Goal: Task Accomplishment & Management: Manage account settings

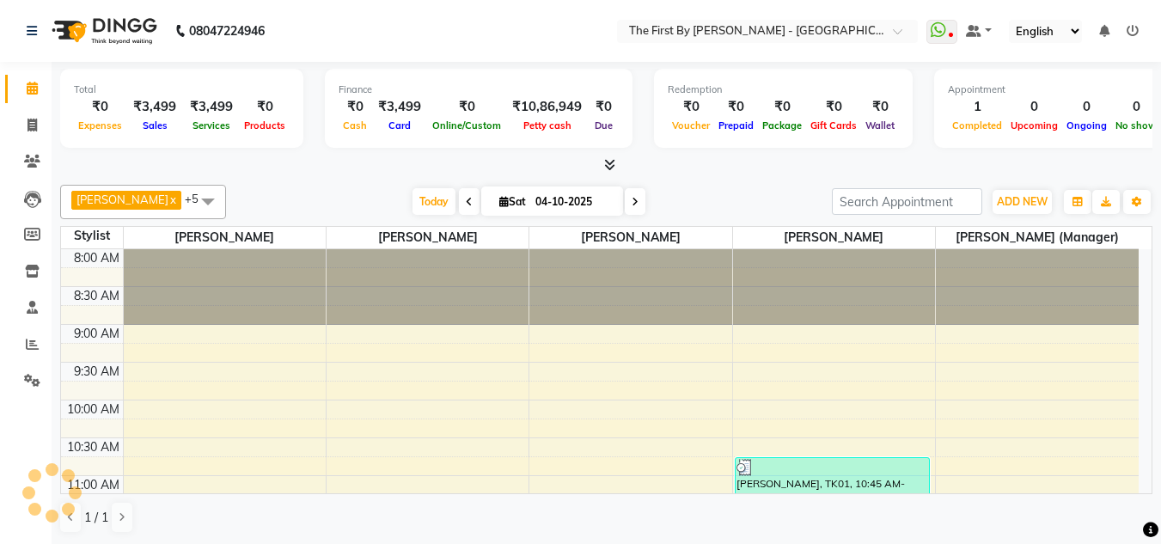
scroll to position [172, 0]
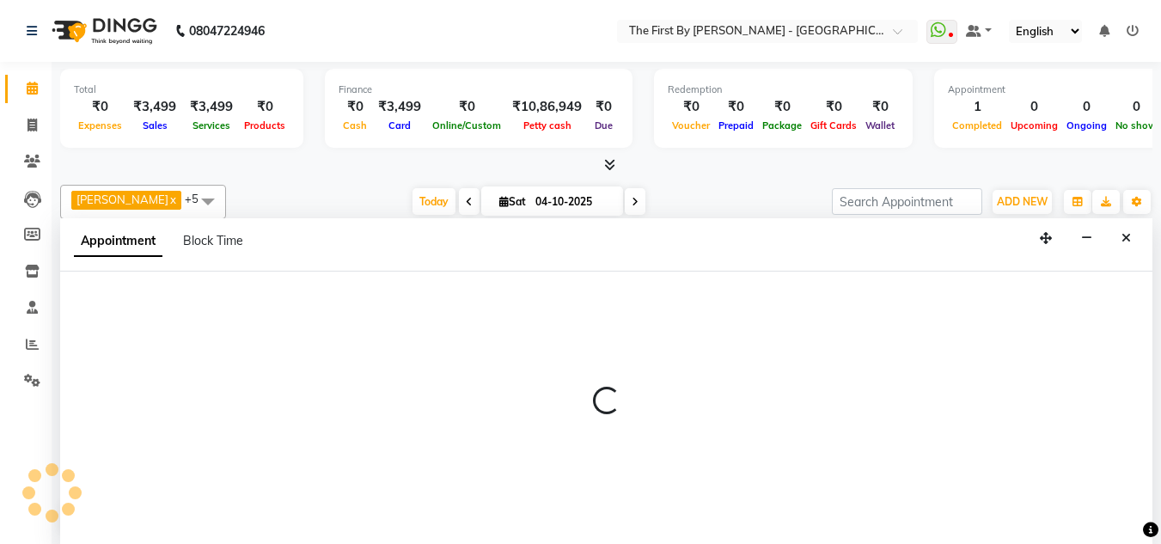
scroll to position [1, 0]
select select "68243"
select select "705"
select select "tentative"
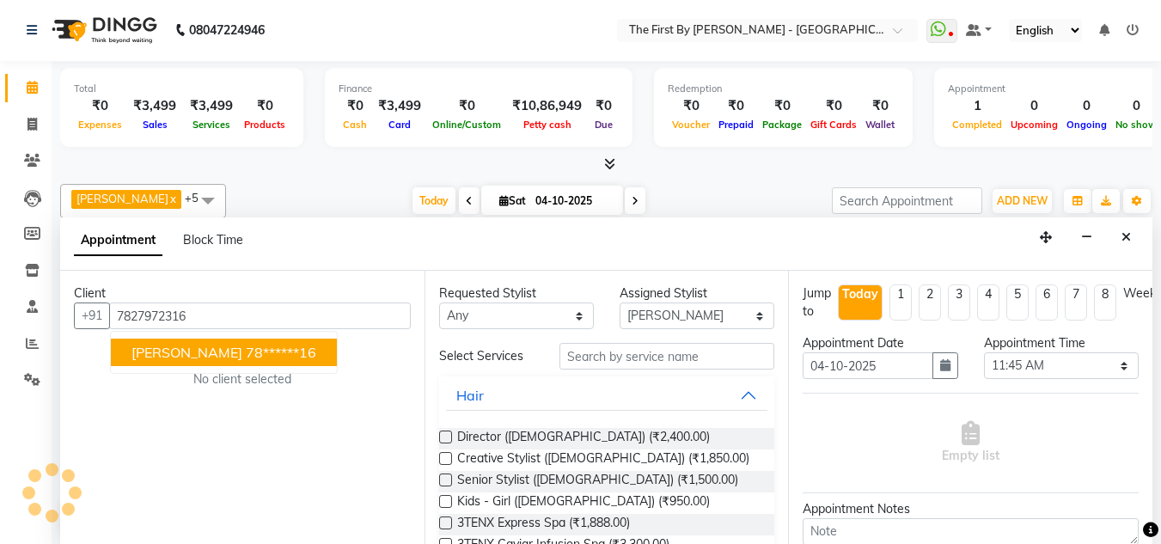
click at [246, 345] on ngb-highlight "78******16" at bounding box center [281, 352] width 70 height 17
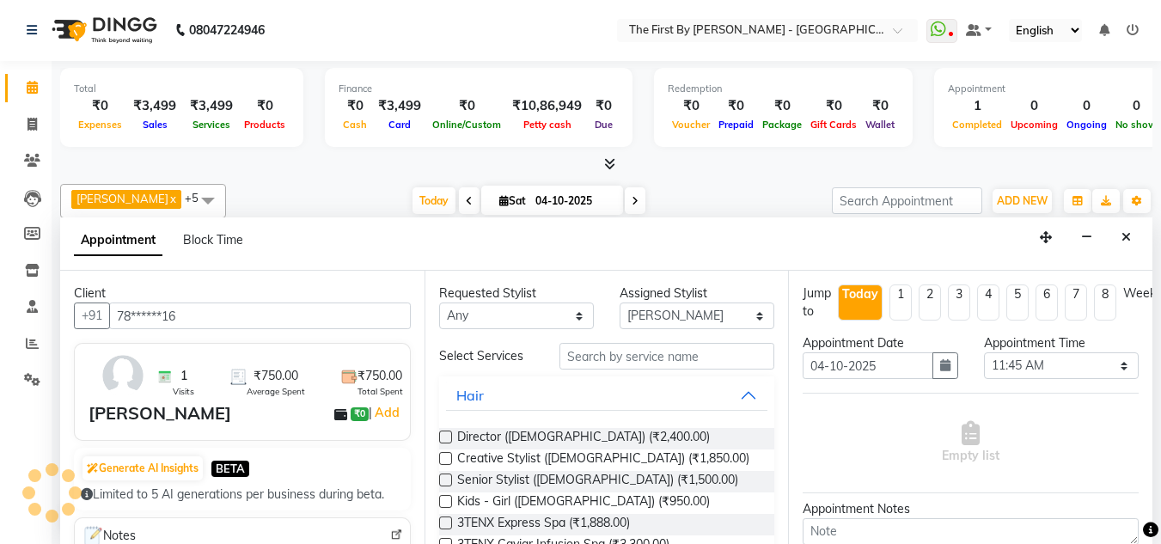
type input "78******16"
click at [589, 357] on input "text" at bounding box center [666, 356] width 215 height 27
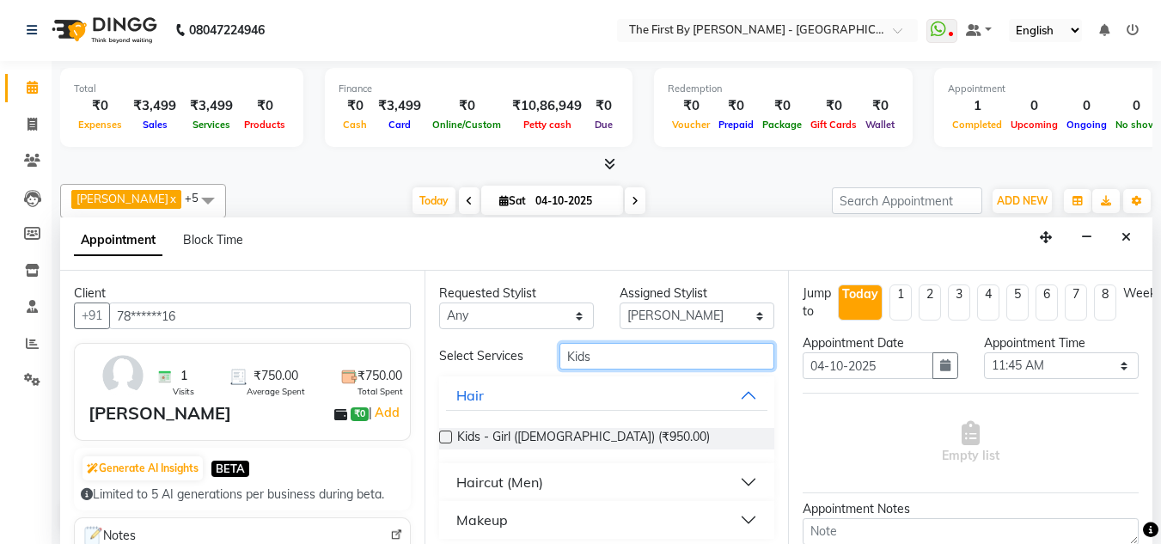
type input "Kids"
click at [668, 485] on button "Haircut (Men)" at bounding box center [607, 482] width 322 height 31
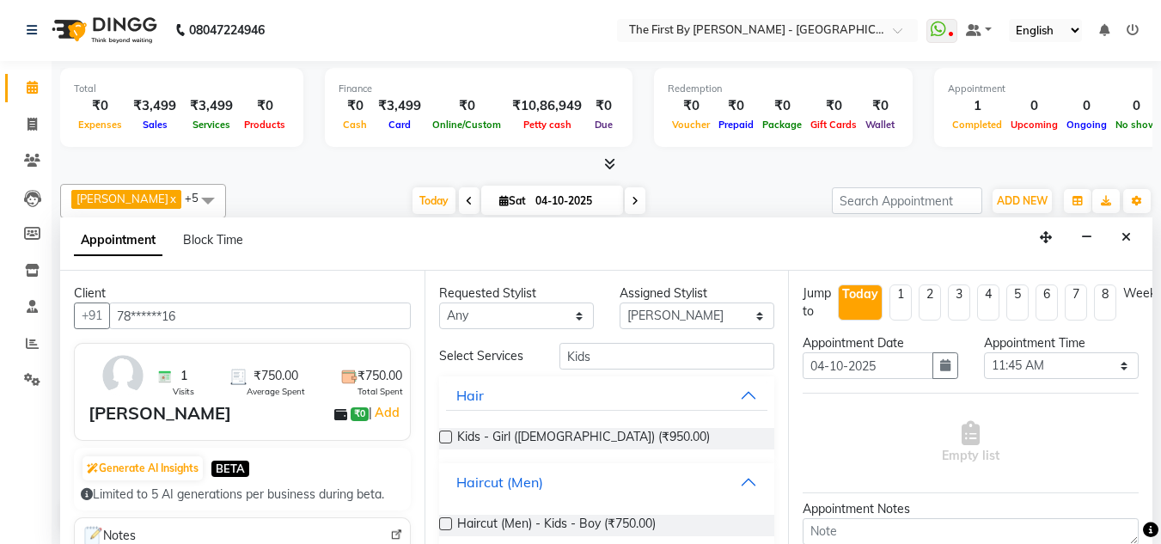
scroll to position [58, 0]
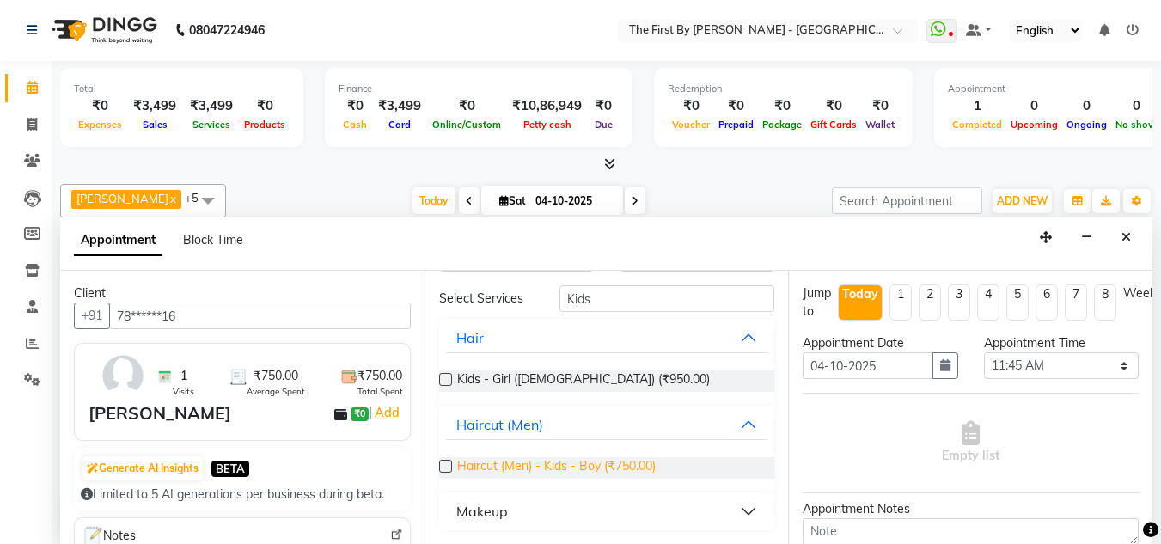
click at [626, 466] on span "Haircut (Men) - Kids - Boy (₹750.00)" at bounding box center [556, 467] width 198 height 21
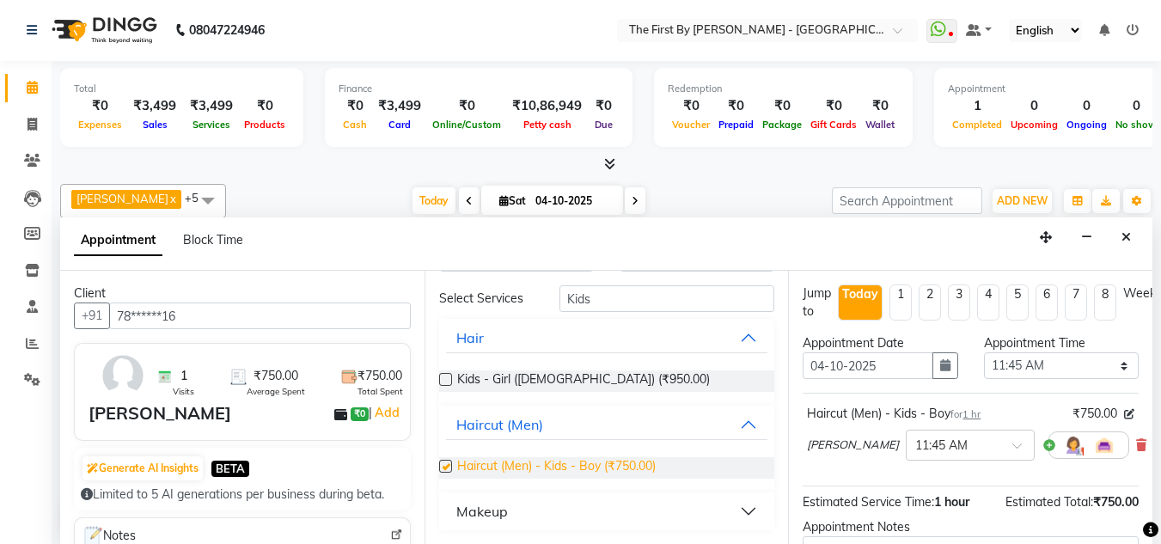
checkbox input "false"
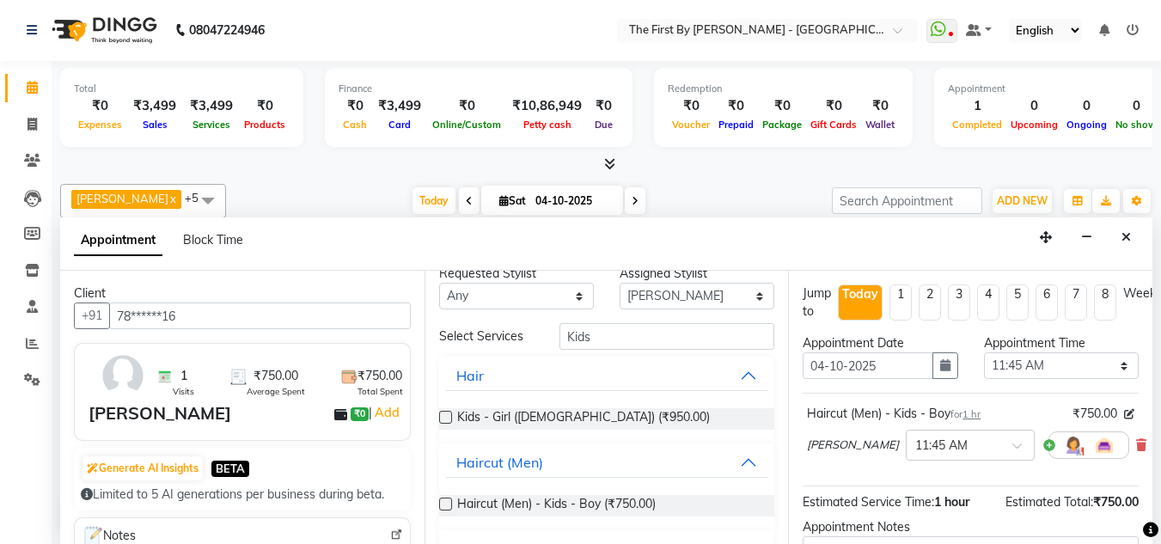
scroll to position [0, 0]
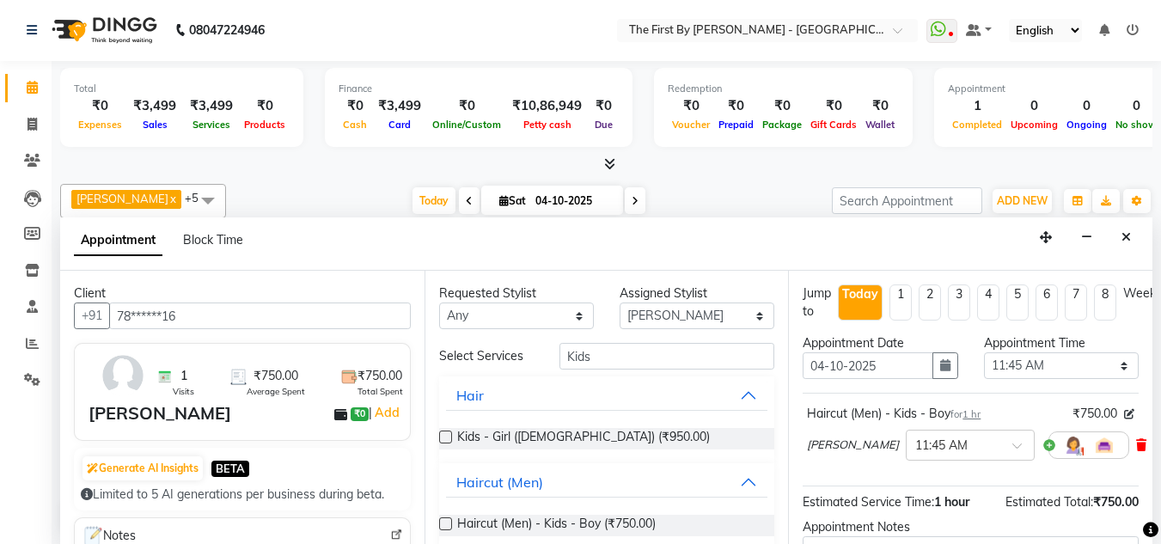
click at [1136, 443] on icon at bounding box center [1141, 445] width 10 height 12
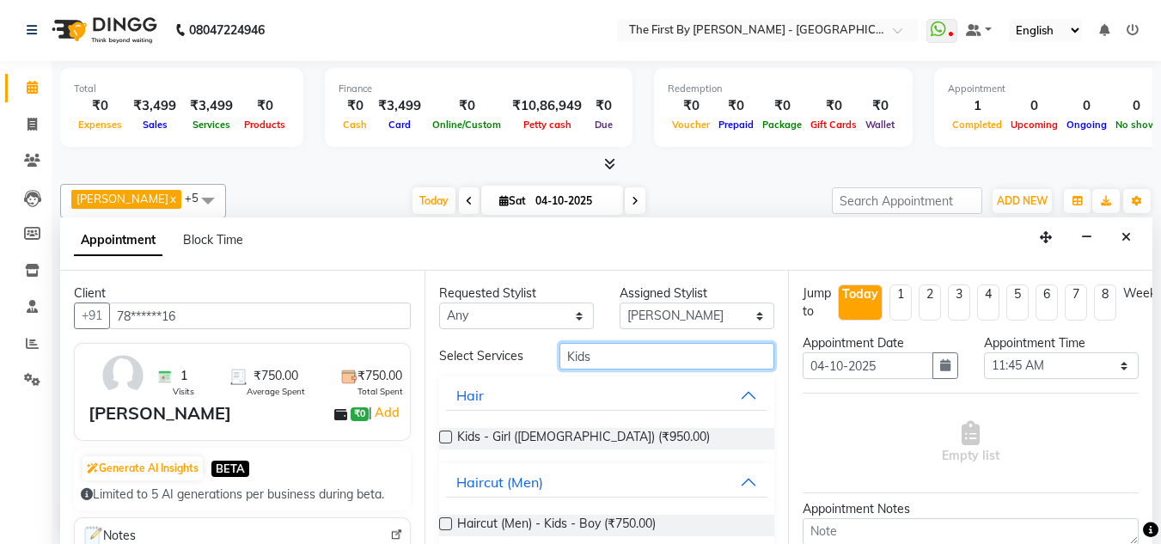
click at [675, 360] on input "Kids" at bounding box center [666, 356] width 215 height 27
type input "K"
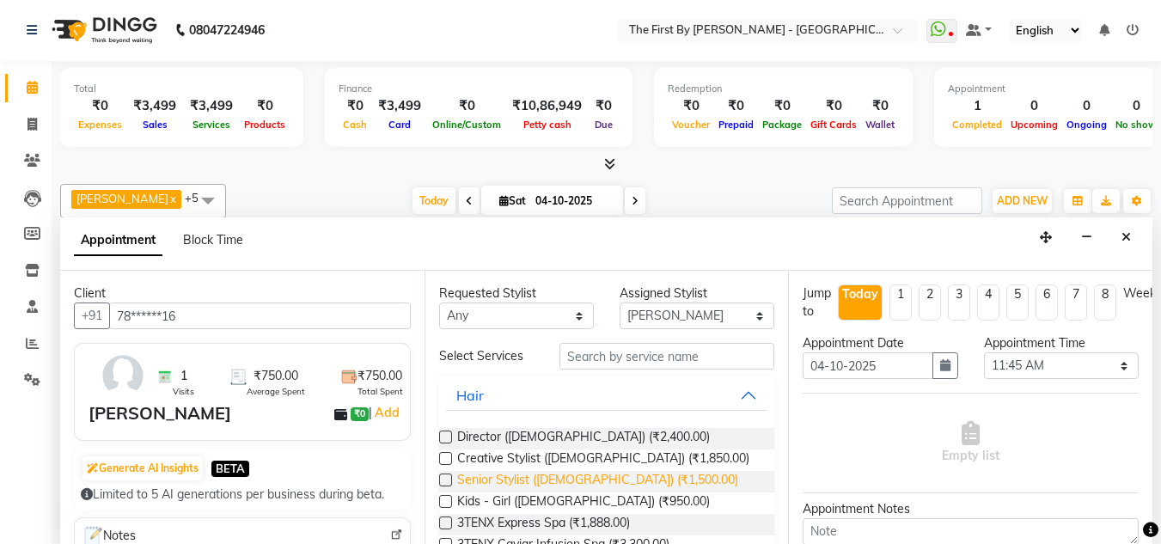
click at [611, 479] on span "Senior Stylist ([DEMOGRAPHIC_DATA]) (₹1,500.00)" at bounding box center [597, 481] width 281 height 21
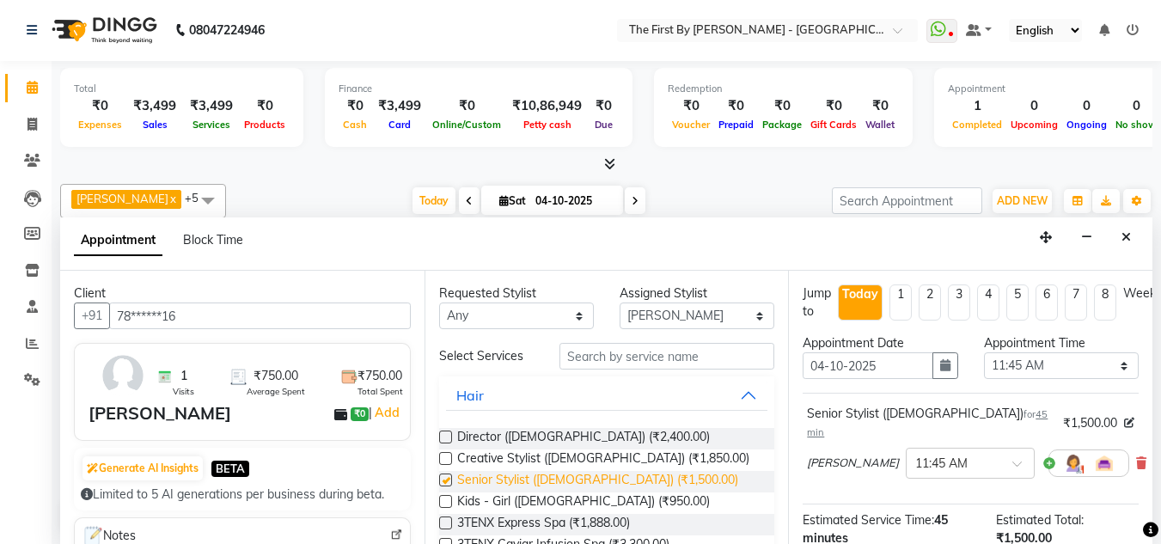
checkbox input "false"
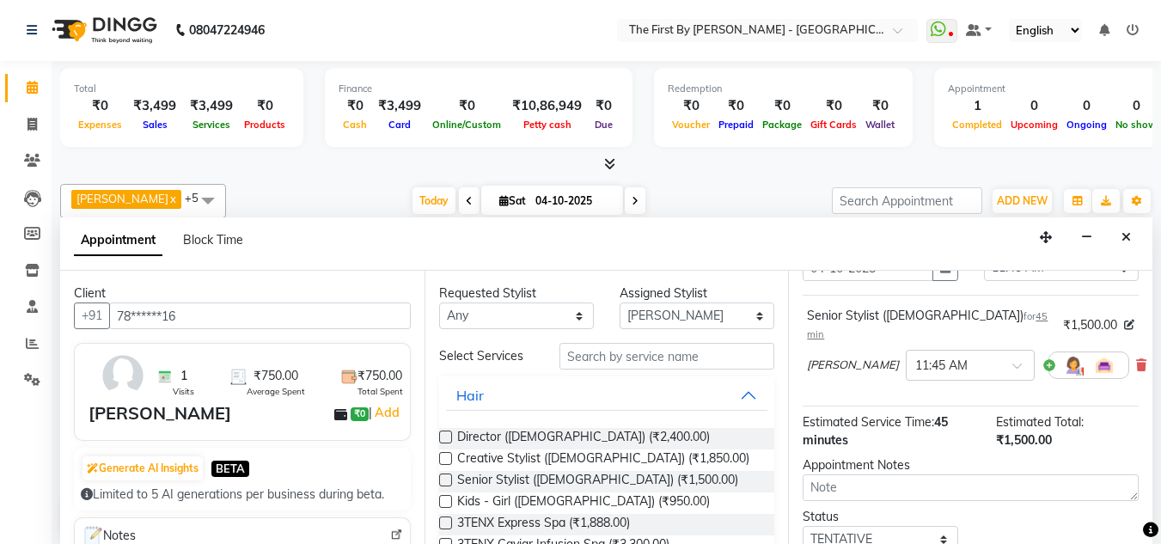
scroll to position [212, 0]
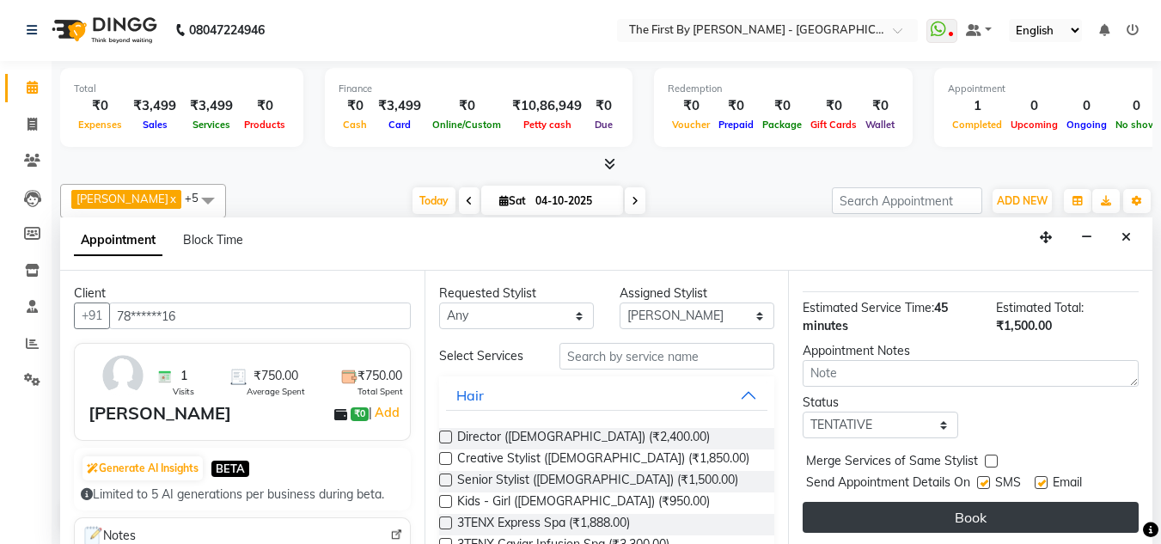
click at [900, 515] on button "Book" at bounding box center [971, 517] width 336 height 31
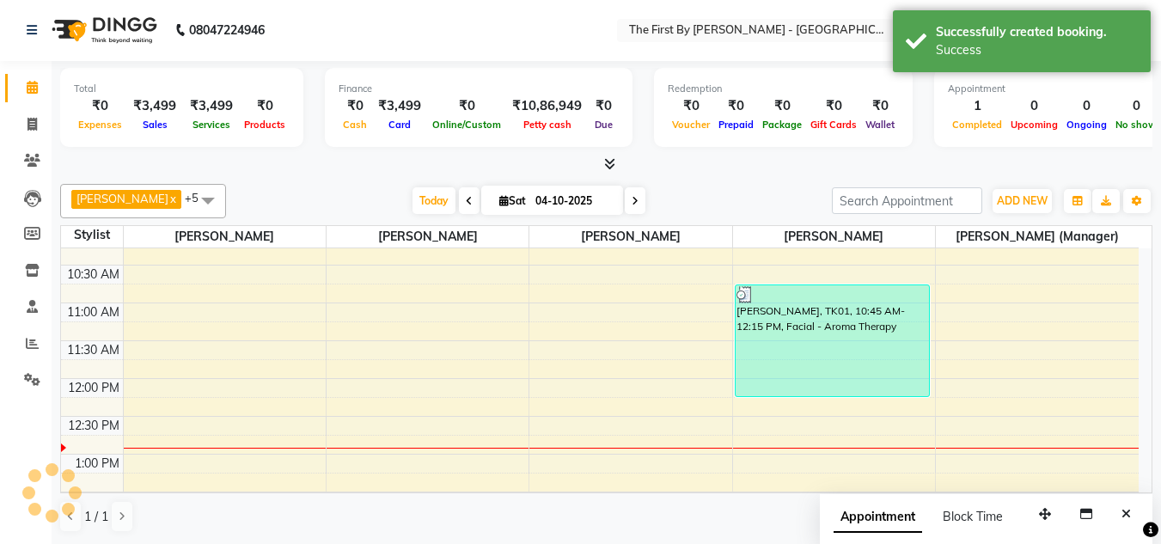
scroll to position [0, 0]
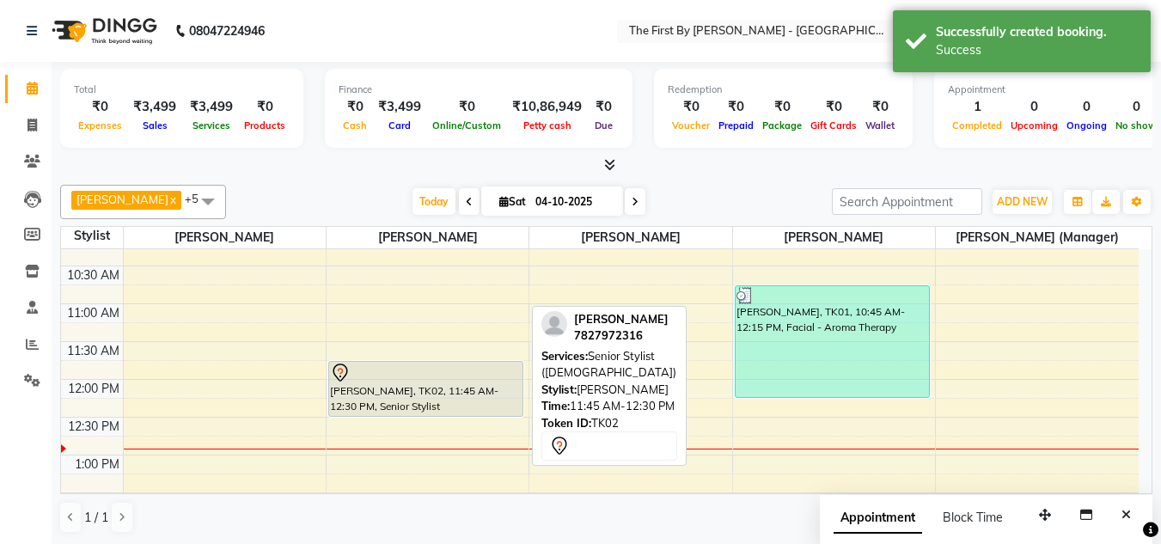
click at [427, 378] on div at bounding box center [426, 373] width 192 height 21
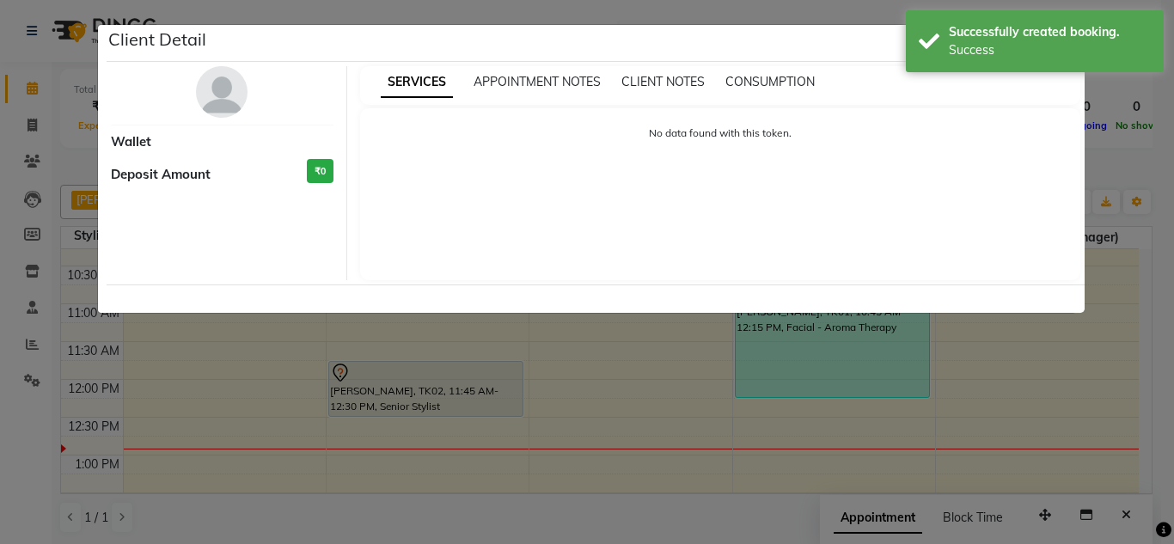
select select "7"
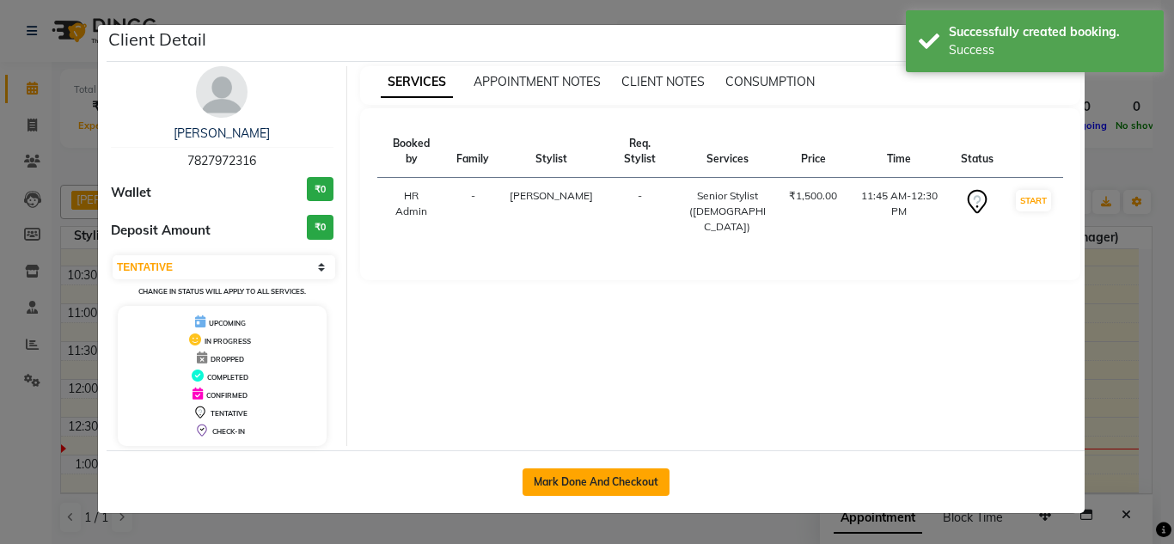
click at [552, 479] on button "Mark Done And Checkout" at bounding box center [595, 481] width 147 height 27
select select "6407"
select select "service"
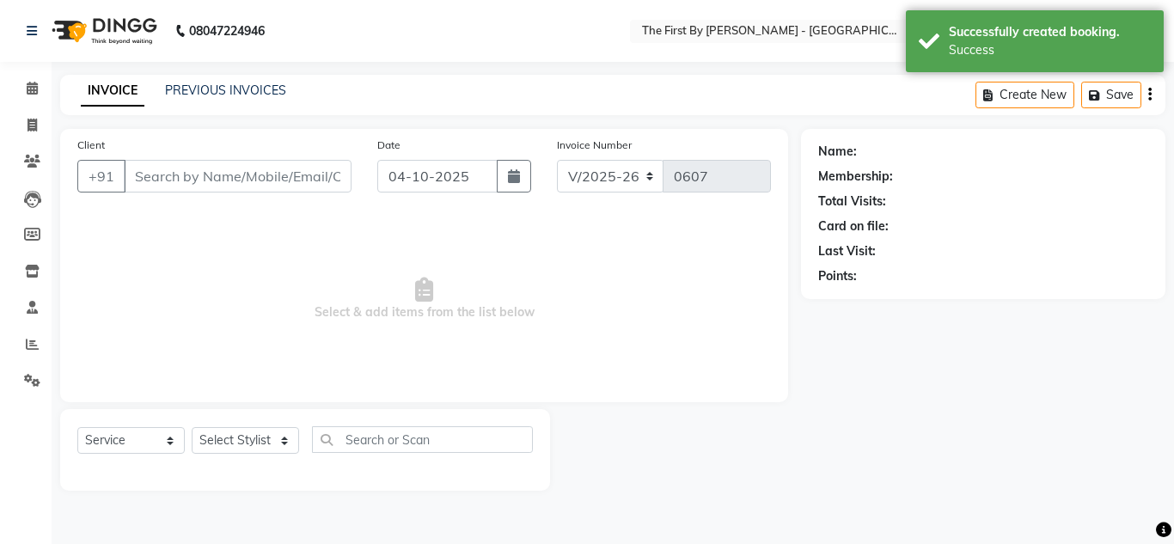
type input "78******16"
select select "68243"
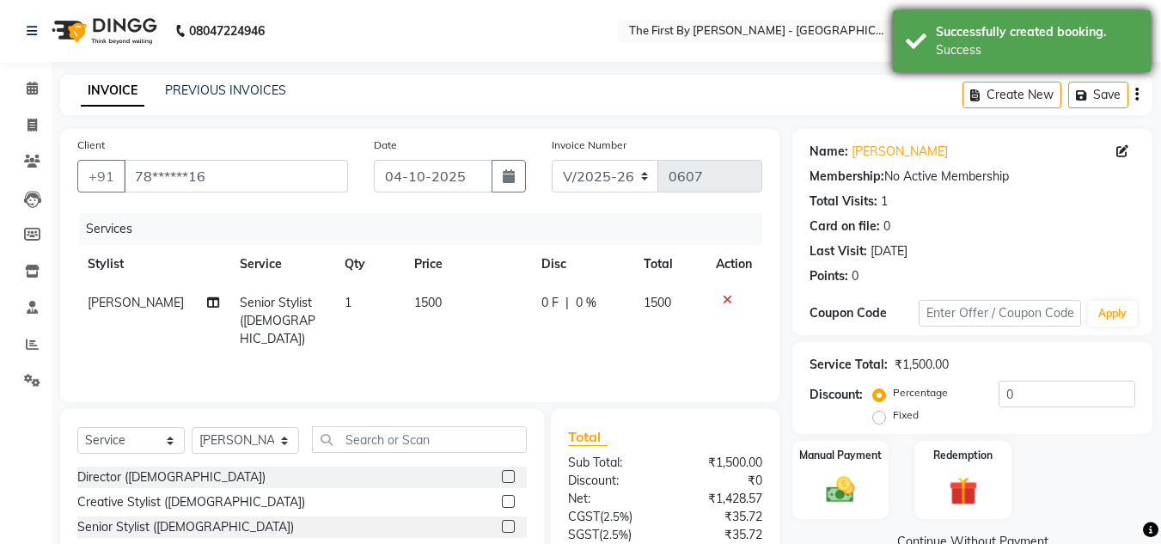
click at [1017, 40] on div "Successfully created booking." at bounding box center [1037, 32] width 202 height 18
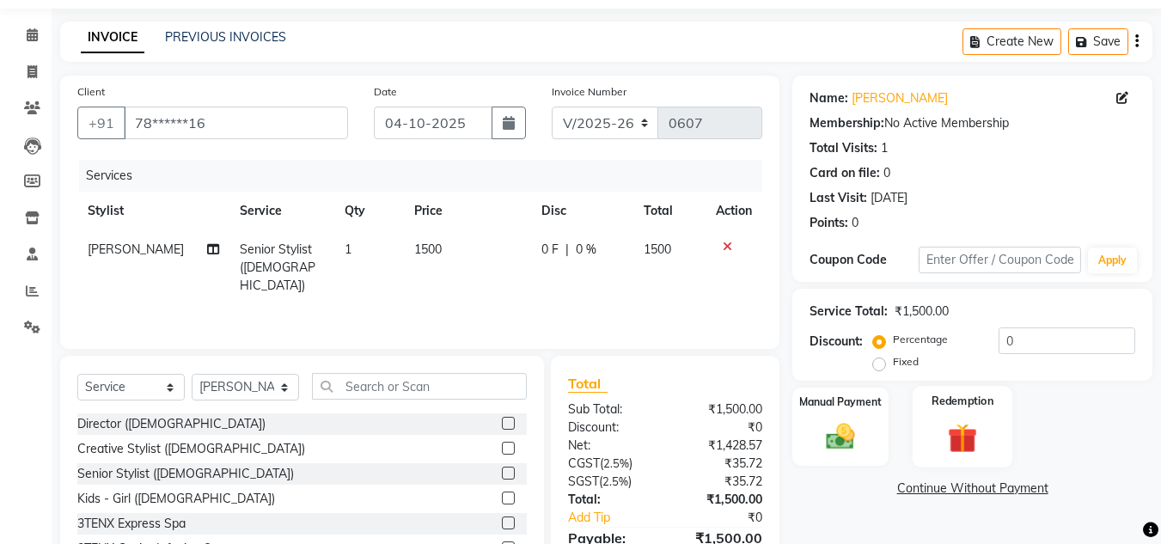
scroll to position [144, 0]
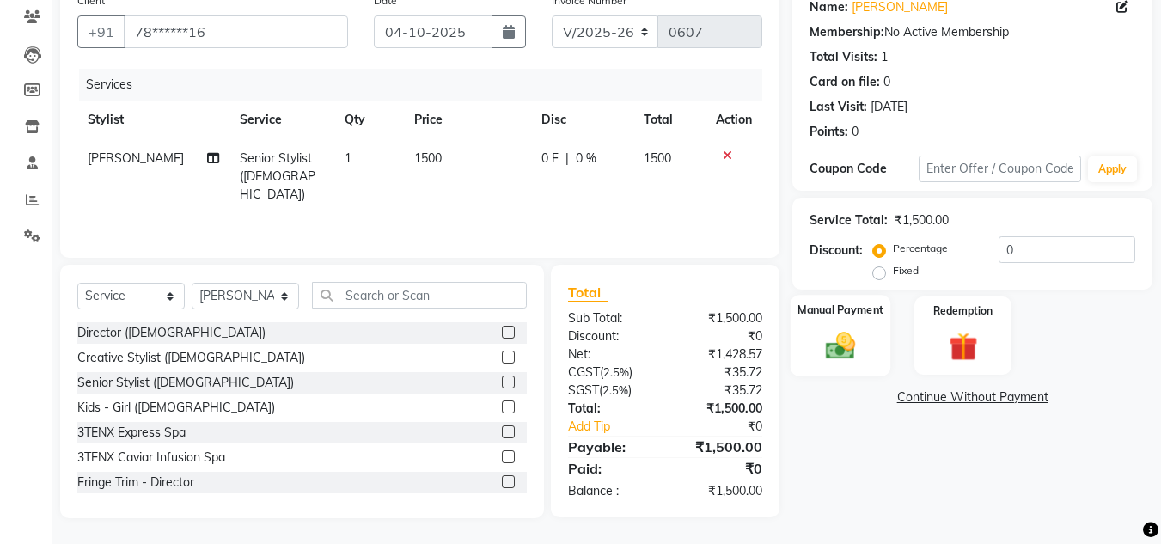
click at [863, 299] on div "Manual Payment" at bounding box center [840, 336] width 101 height 82
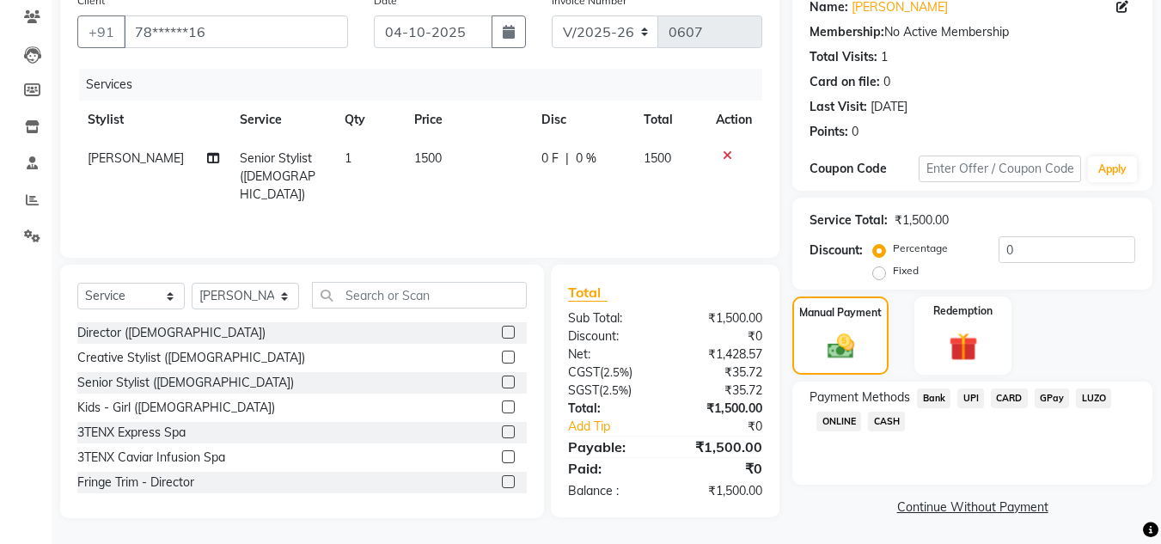
click at [978, 397] on span "UPI" at bounding box center [970, 398] width 27 height 20
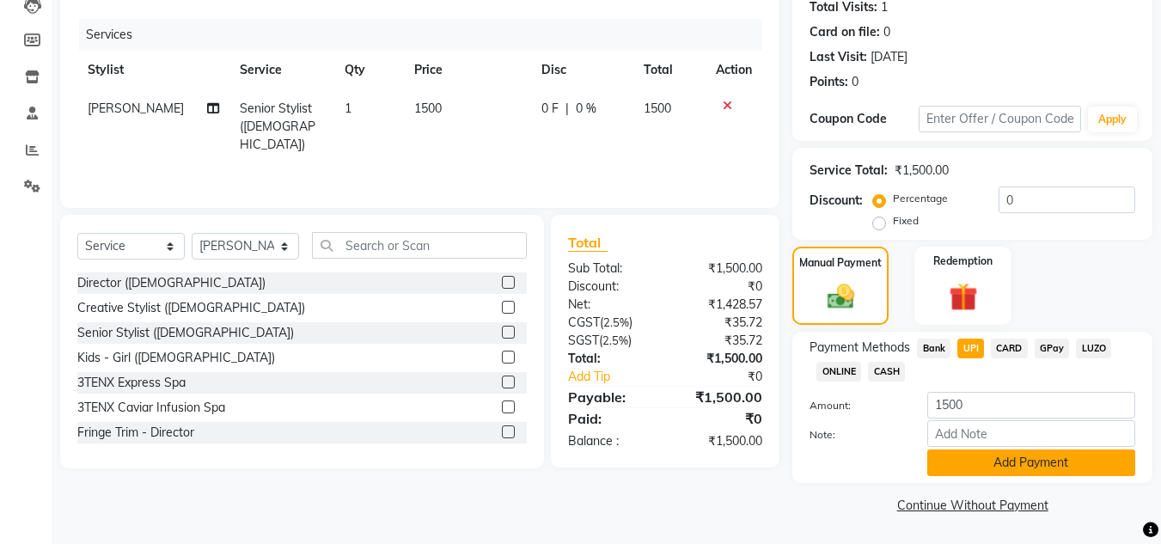
click at [989, 465] on button "Add Payment" at bounding box center [1031, 462] width 208 height 27
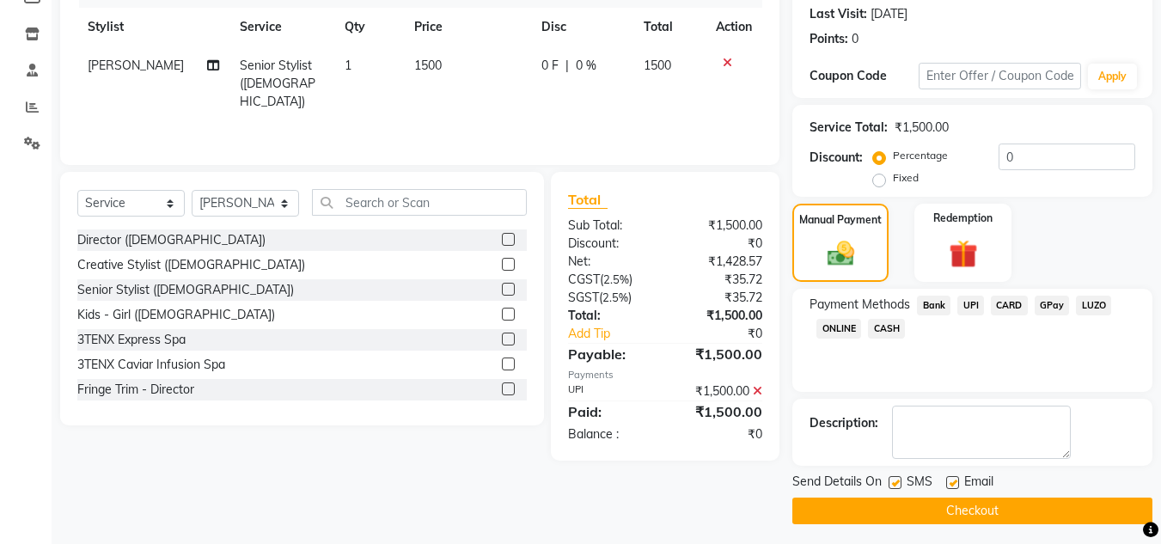
scroll to position [243, 0]
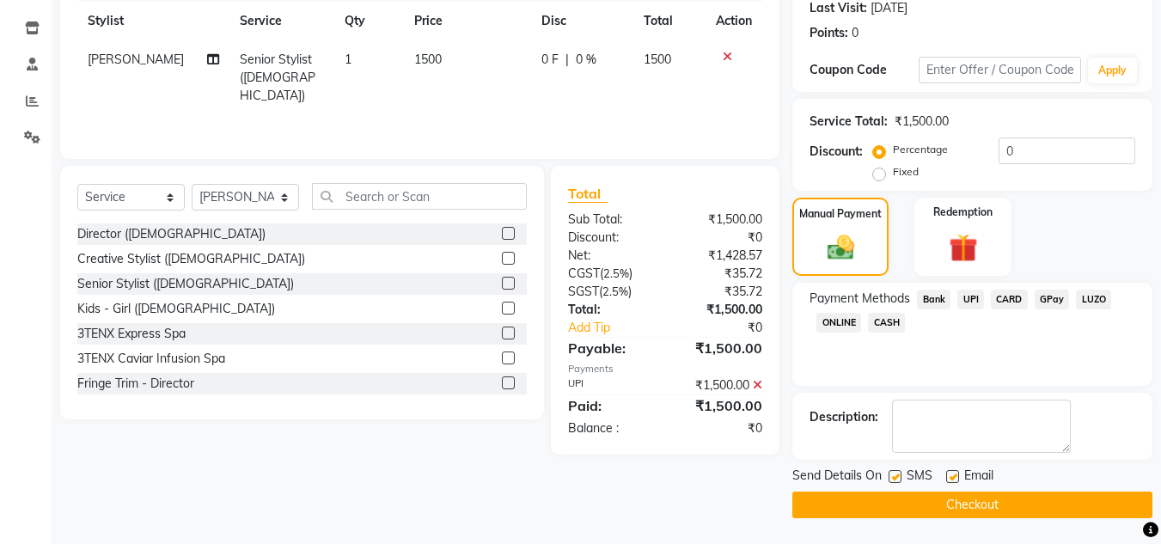
click at [997, 495] on button "Checkout" at bounding box center [972, 504] width 360 height 27
